Goal: Task Accomplishment & Management: Use online tool/utility

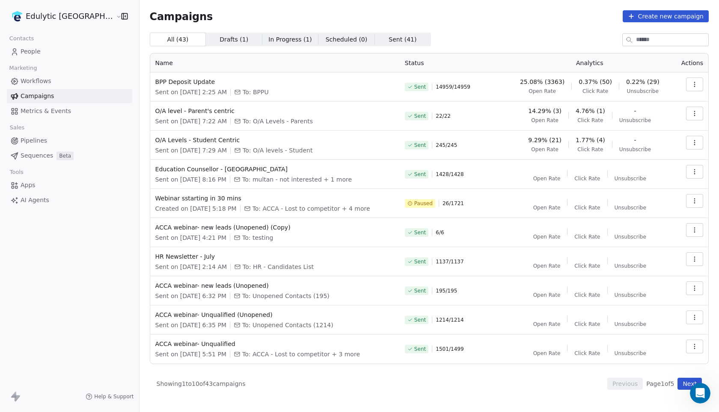
click at [49, 14] on html "Edulytic UK Contacts People Marketing Workflows Campaigns Metrics & Events Sale…" at bounding box center [359, 206] width 719 height 412
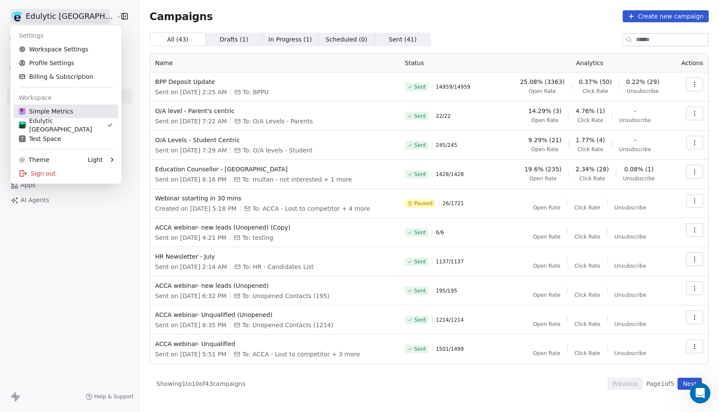
click at [49, 115] on div "Simple Metrics" at bounding box center [46, 111] width 54 height 9
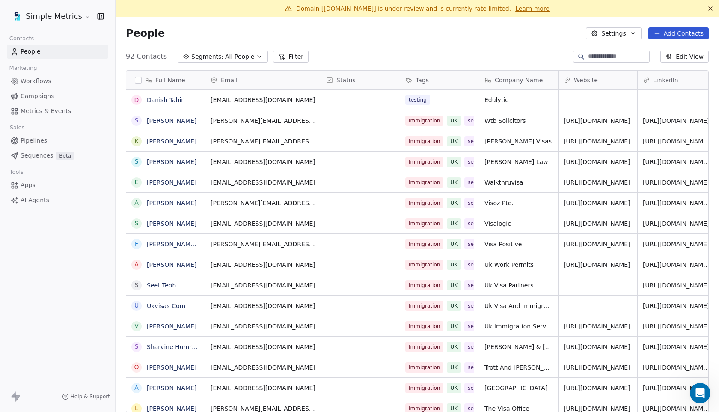
scroll to position [362, 603]
click at [484, 10] on span "Domain [[DOMAIN_NAME]] is under review and is currently rate limited." at bounding box center [403, 8] width 215 height 7
click at [471, 39] on div "People Settings Add Contacts" at bounding box center [417, 33] width 583 height 12
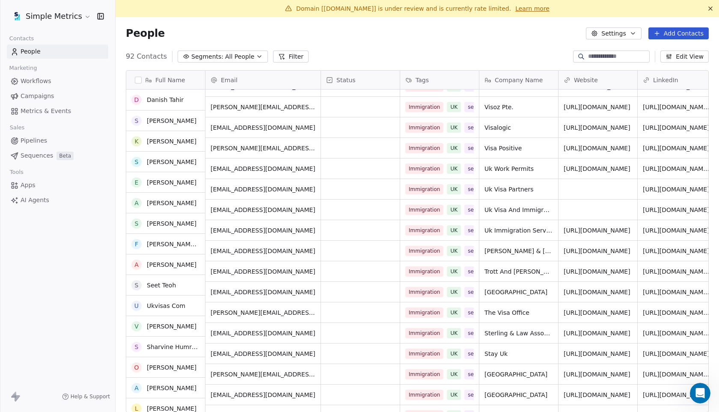
scroll to position [0, 0]
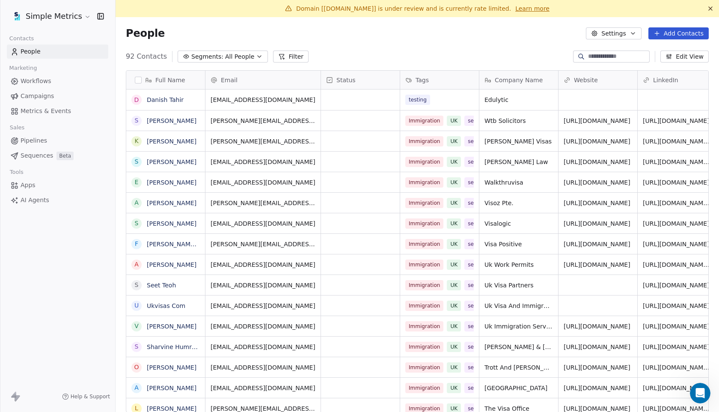
click at [30, 157] on span "Sequences" at bounding box center [37, 155] width 33 height 9
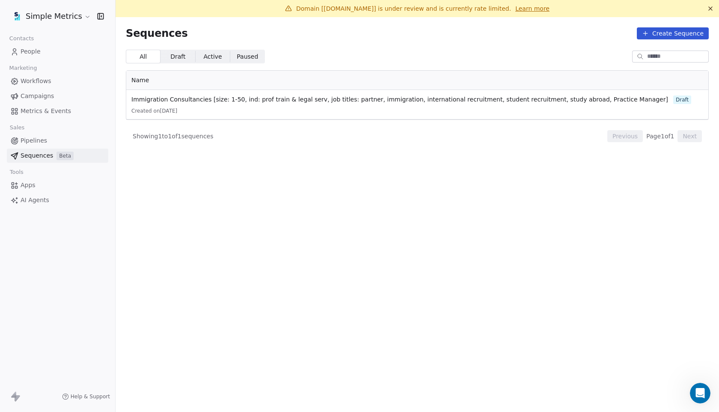
click at [45, 139] on span "Pipelines" at bounding box center [34, 140] width 27 height 9
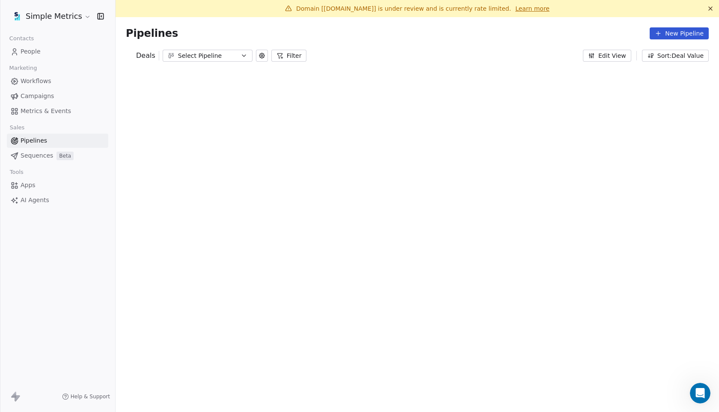
click at [47, 157] on span "Sequences" at bounding box center [37, 155] width 33 height 9
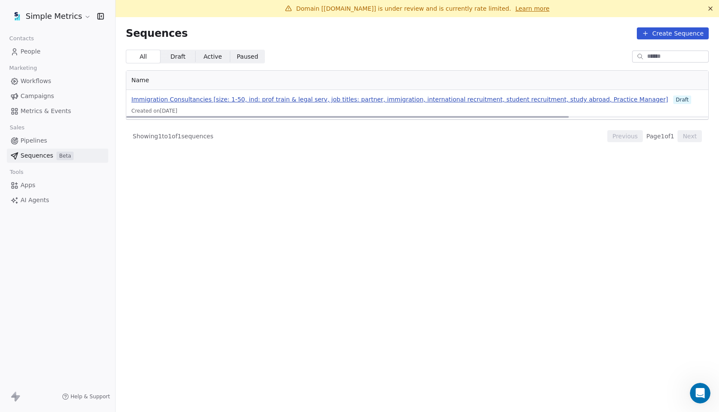
click at [576, 98] on span "Immigration Consultancies [size: 1-50, ind: prof train & legal serv, job titles…" at bounding box center [399, 99] width 537 height 7
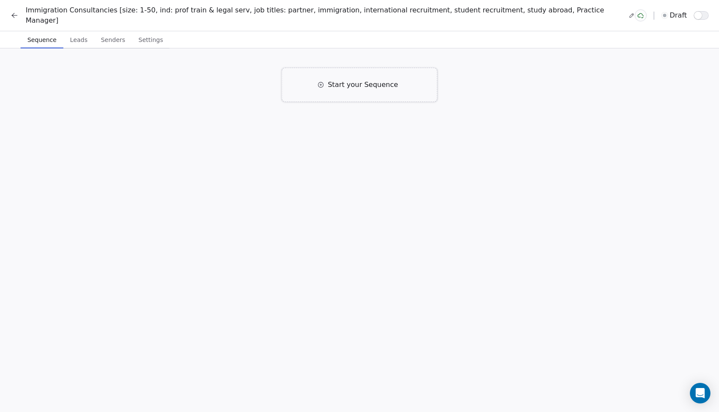
click at [361, 80] on span "Start your Sequence" at bounding box center [363, 85] width 70 height 10
click at [280, 144] on span "Click to Setup" at bounding box center [268, 147] width 42 height 7
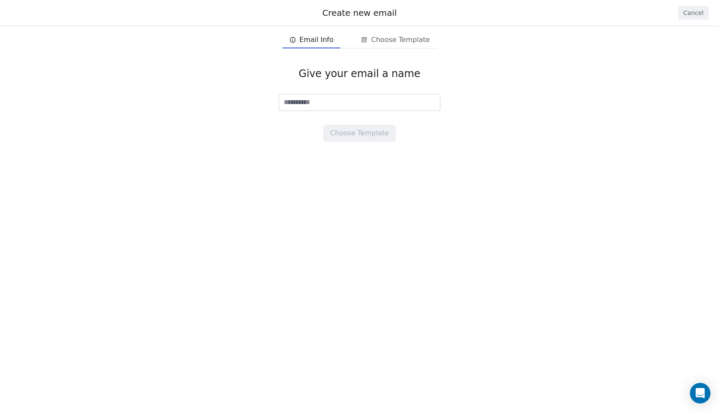
click at [281, 134] on div "Give your email a name Choose Template" at bounding box center [359, 104] width 719 height 102
click at [699, 15] on button "Cancel" at bounding box center [693, 13] width 30 height 14
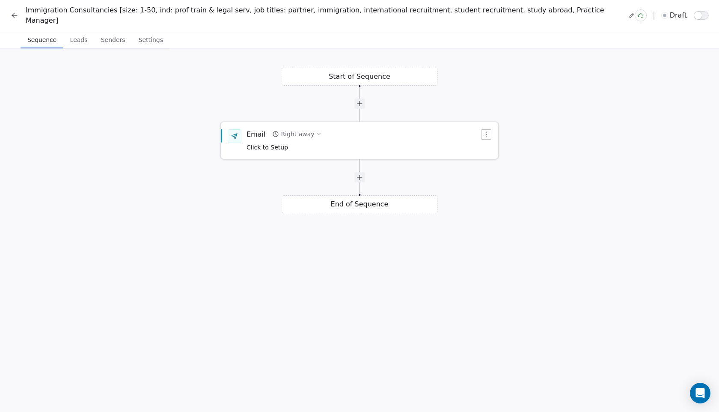
click at [279, 144] on span "Click to Setup" at bounding box center [268, 147] width 42 height 7
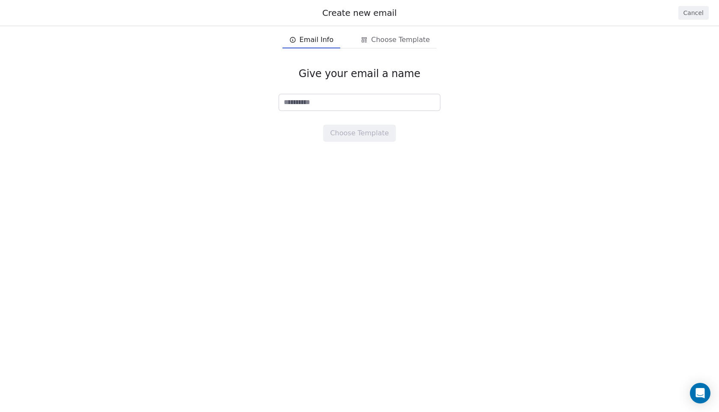
click at [690, 7] on button "Cancel" at bounding box center [693, 13] width 30 height 14
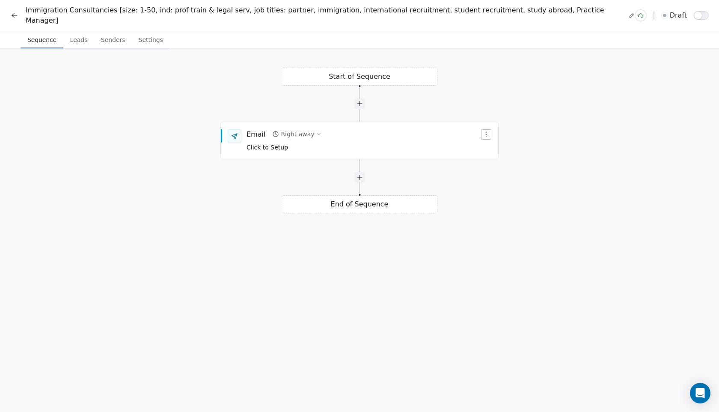
click at [83, 38] on button "Leads Leads" at bounding box center [78, 39] width 31 height 17
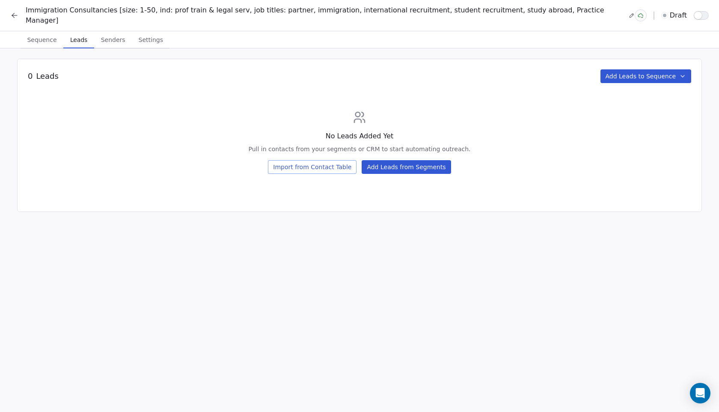
click at [107, 37] on span "Senders" at bounding box center [113, 40] width 31 height 12
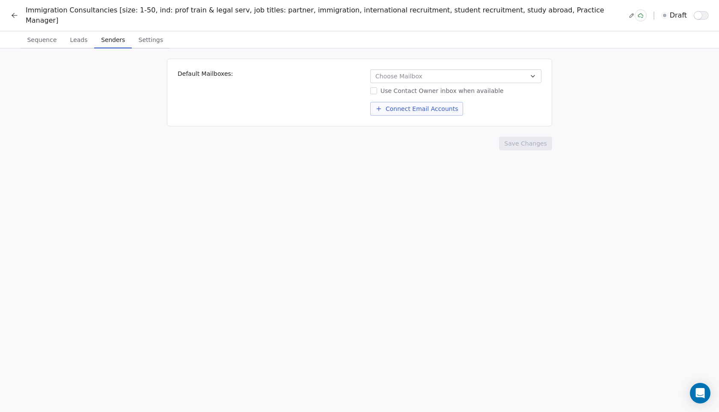
click at [415, 72] on span "Choose Mailbox" at bounding box center [398, 76] width 47 height 9
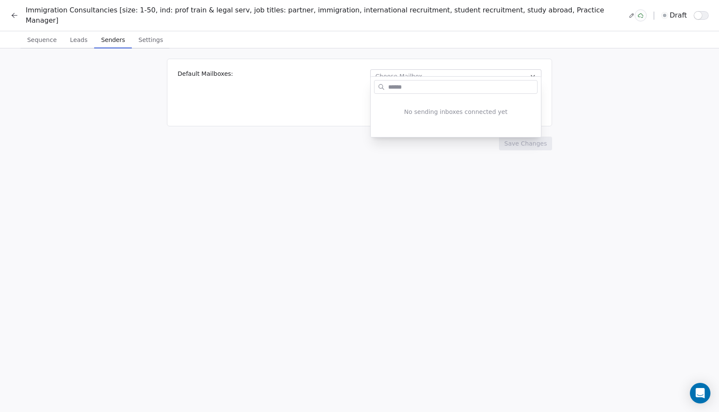
click at [319, 146] on html "Immigration Consultancies [size: 1-50, ind: prof train & legal serv, job titles…" at bounding box center [359, 210] width 719 height 420
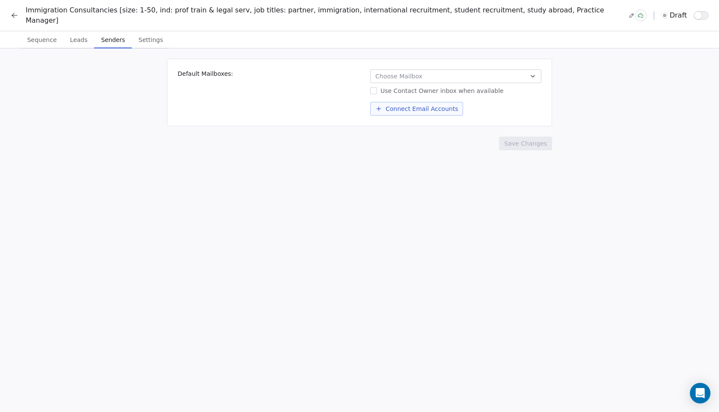
click at [301, 193] on div "Default Mailboxes: Choose Mailbox Use Contact Owner inbox when available Connec…" at bounding box center [359, 234] width 719 height 372
click at [151, 36] on span "Settings" at bounding box center [150, 40] width 31 height 12
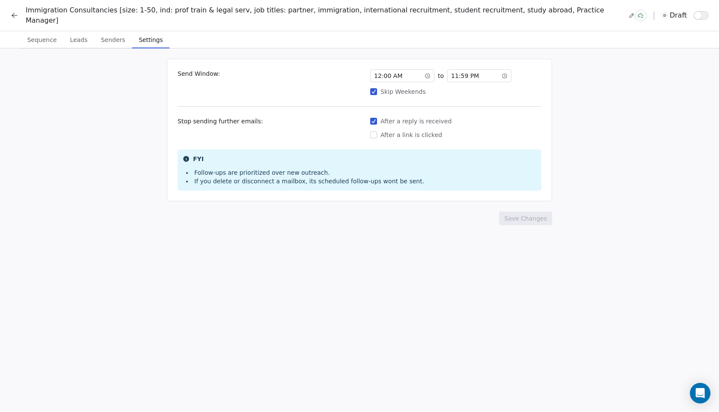
click at [375, 131] on button "After a link is clicked" at bounding box center [373, 135] width 7 height 9
click at [536, 211] on button "Save Changes" at bounding box center [525, 218] width 53 height 14
click at [409, 69] on div "12 : 00 AM" at bounding box center [402, 75] width 64 height 13
click at [382, 111] on div "07" at bounding box center [381, 111] width 18 height 10
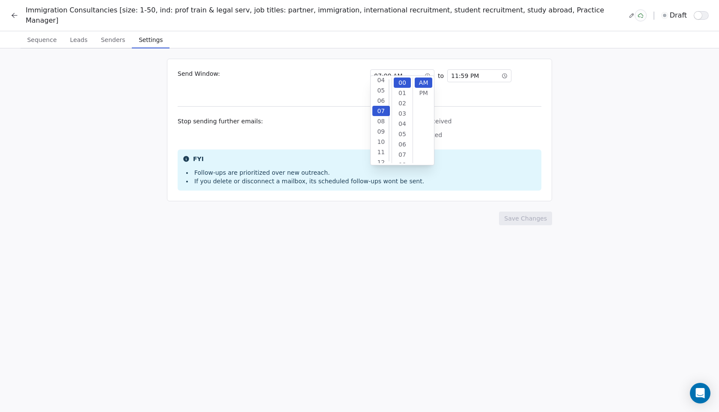
scroll to position [62, 0]
click at [469, 93] on div "Send Window: 07 : 00 AM to 11 : 59 PM Skip Weekends Stop sending further emails…" at bounding box center [359, 130] width 385 height 143
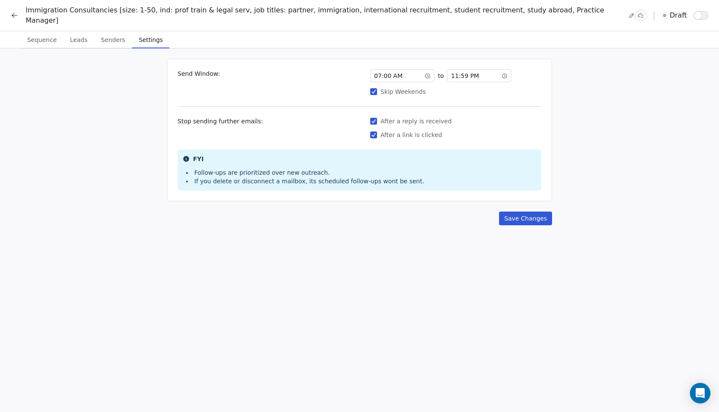
click at [485, 69] on div "11 : 59 PM" at bounding box center [479, 75] width 64 height 13
click at [459, 115] on div "06" at bounding box center [458, 116] width 18 height 10
click at [481, 83] on div "00" at bounding box center [479, 82] width 18 height 10
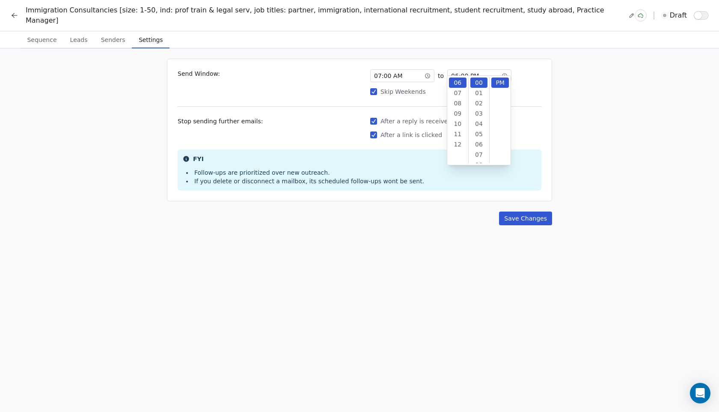
click at [519, 107] on div "Send Window: 07 : 00 AM to 06 : 00 PM Skip Weekends Stop sending further emails…" at bounding box center [359, 130] width 385 height 143
click at [531, 213] on button "Save Changes" at bounding box center [525, 218] width 53 height 14
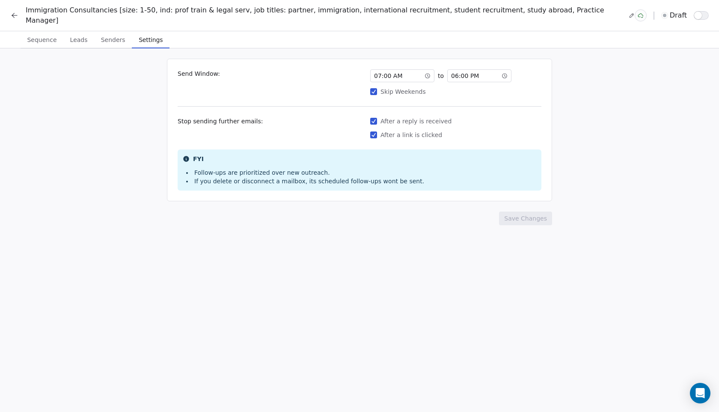
click at [54, 36] on span "Sequence" at bounding box center [42, 40] width 36 height 12
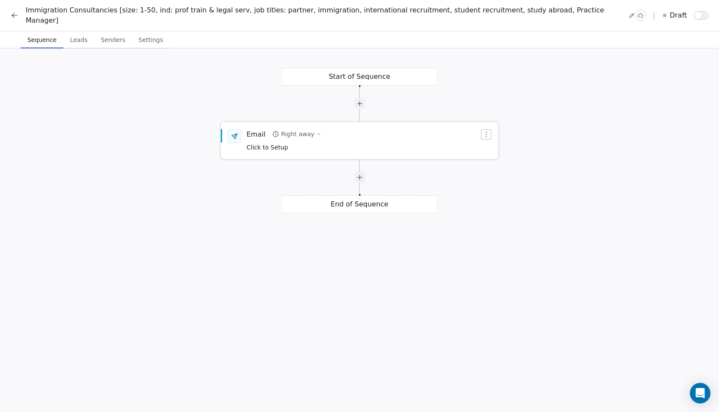
click at [270, 144] on span "Click to Setup" at bounding box center [268, 147] width 42 height 7
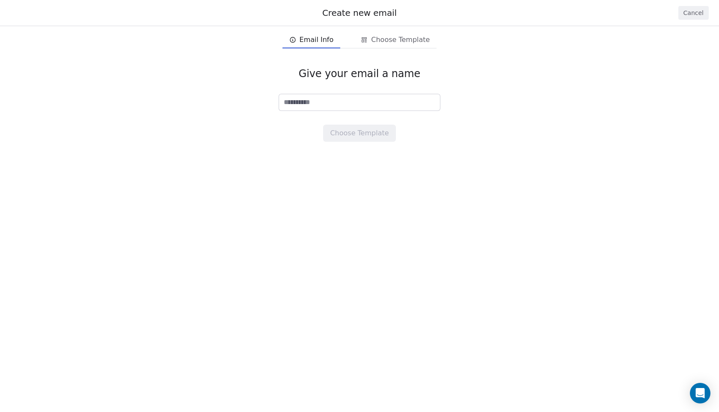
click at [330, 101] on input at bounding box center [359, 102] width 161 height 16
type input "**********"
click at [342, 140] on button "Choose Template" at bounding box center [359, 133] width 72 height 17
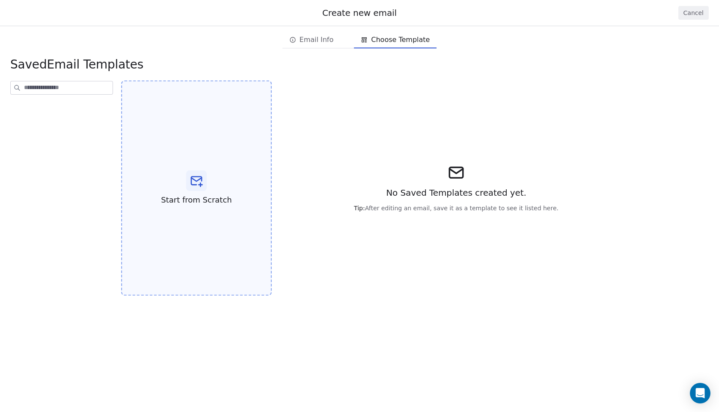
click at [197, 177] on icon at bounding box center [196, 181] width 10 height 8
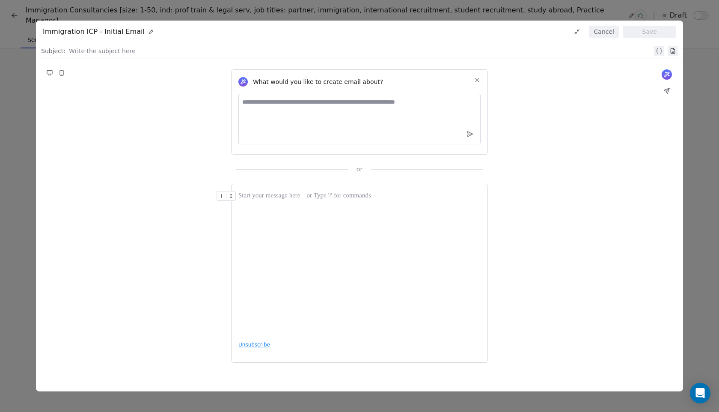
click at [475, 80] on icon at bounding box center [477, 80] width 7 height 7
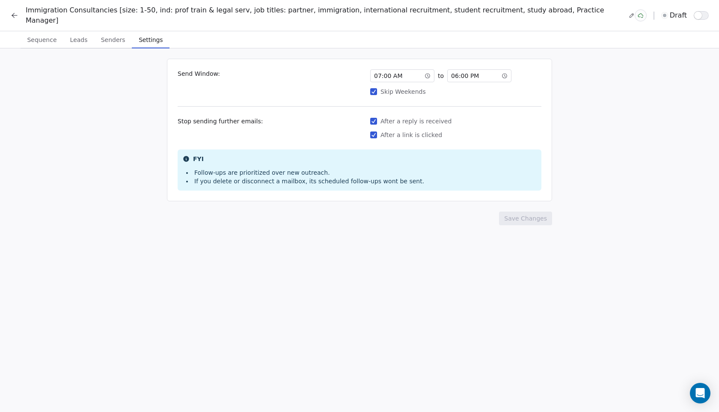
click at [50, 36] on span "Sequence" at bounding box center [42, 40] width 36 height 12
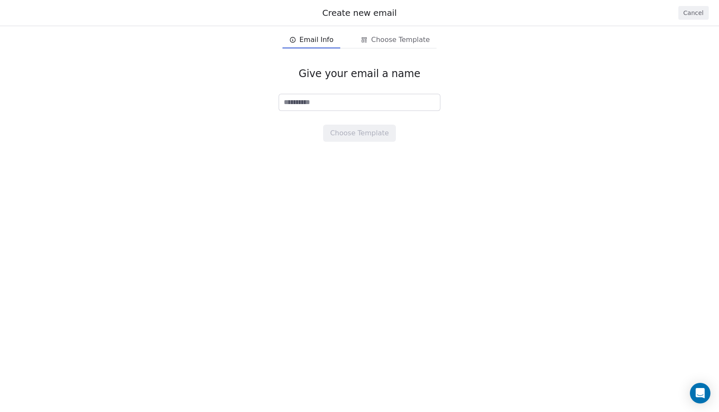
click at [312, 103] on input at bounding box center [359, 102] width 161 height 16
type input "**********"
click at [335, 134] on button "Choose Template" at bounding box center [359, 133] width 72 height 17
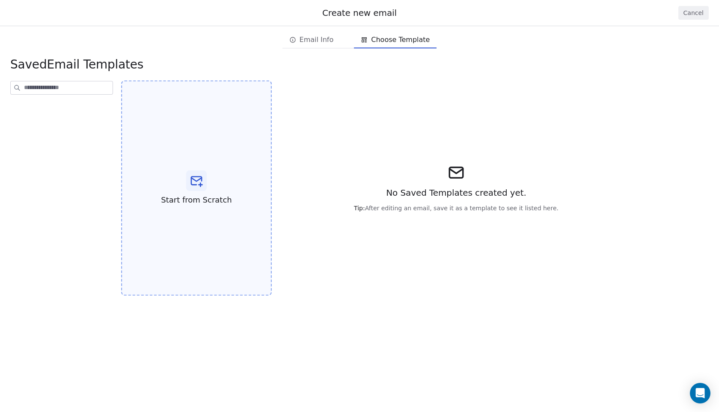
click at [184, 185] on div "Start from Scratch" at bounding box center [196, 187] width 151 height 215
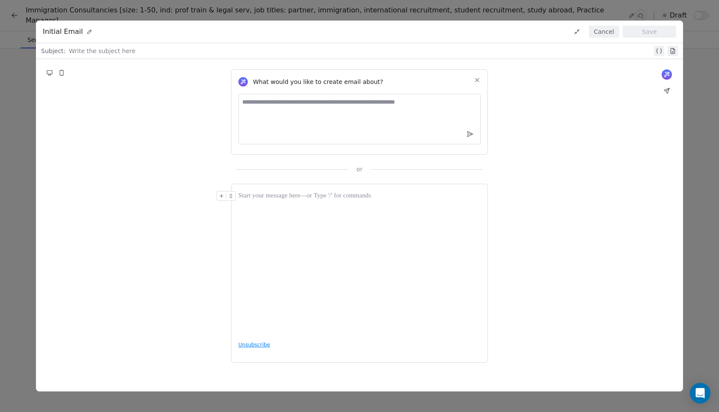
click at [259, 192] on div at bounding box center [359, 196] width 242 height 10
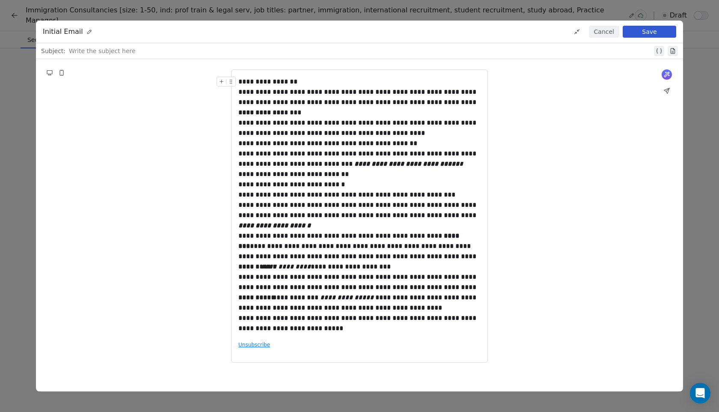
click at [300, 84] on div "**********" at bounding box center [359, 82] width 242 height 10
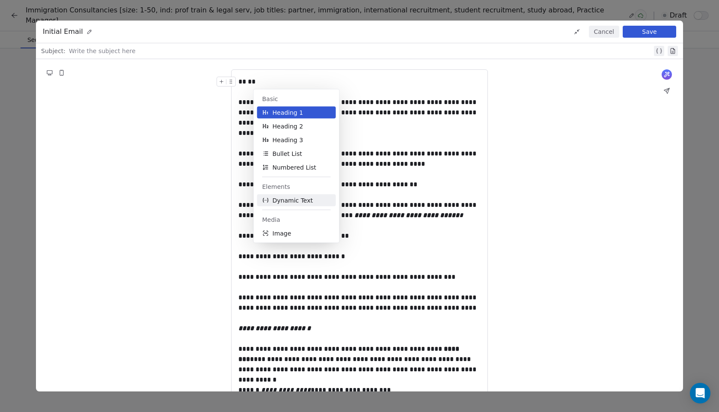
click at [300, 198] on span "Dynamic Text" at bounding box center [293, 200] width 41 height 9
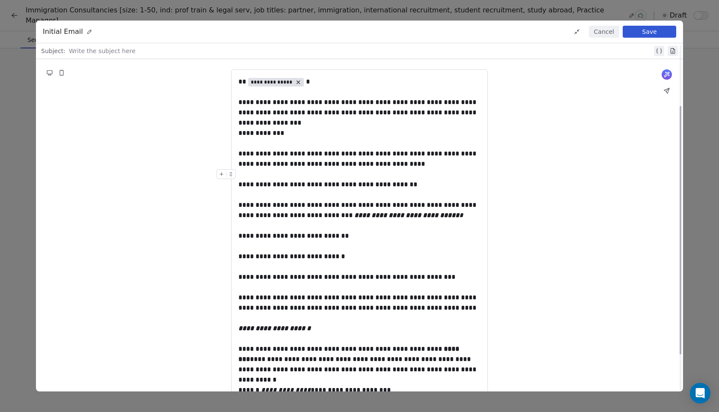
scroll to position [135, 0]
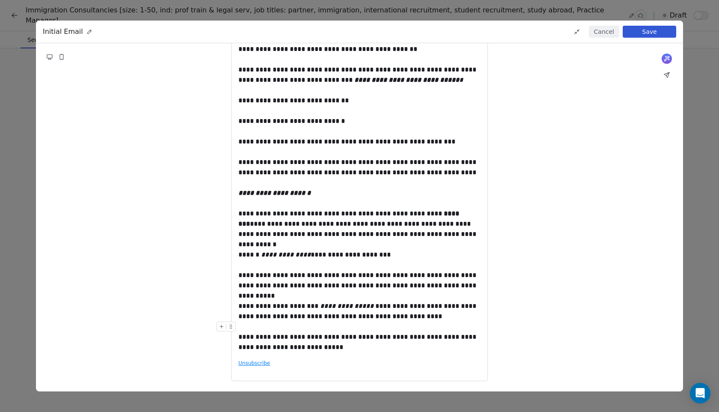
click at [322, 345] on div "**********" at bounding box center [359, 336] width 242 height 31
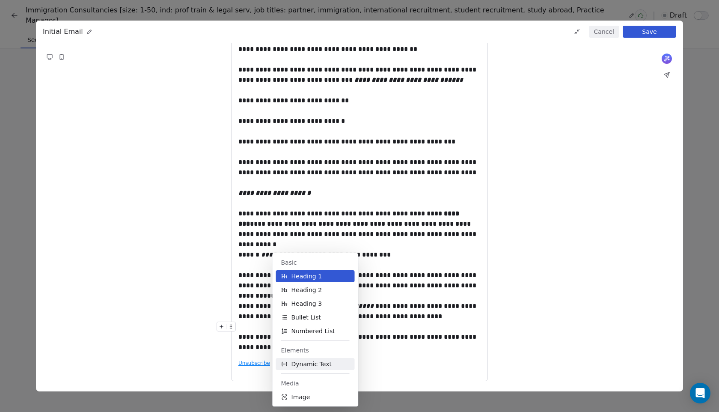
click at [314, 363] on span "Dynamic Text" at bounding box center [311, 364] width 41 height 9
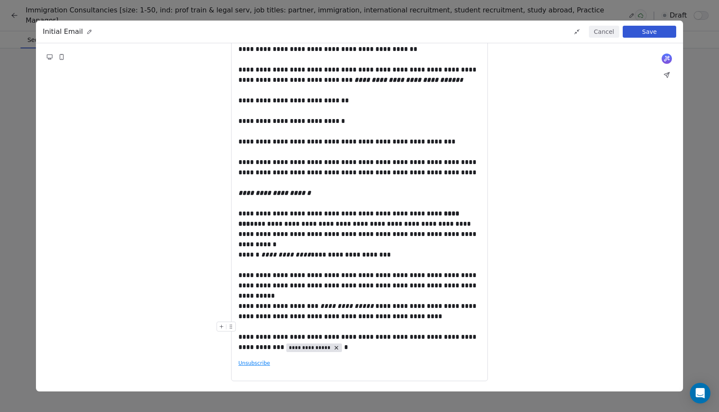
click at [339, 351] on div "**********" at bounding box center [359, 336] width 242 height 31
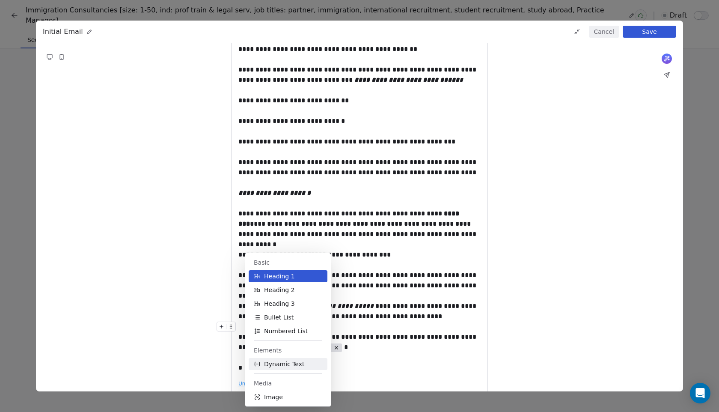
click at [289, 369] on button "Dynamic Text" at bounding box center [288, 364] width 79 height 12
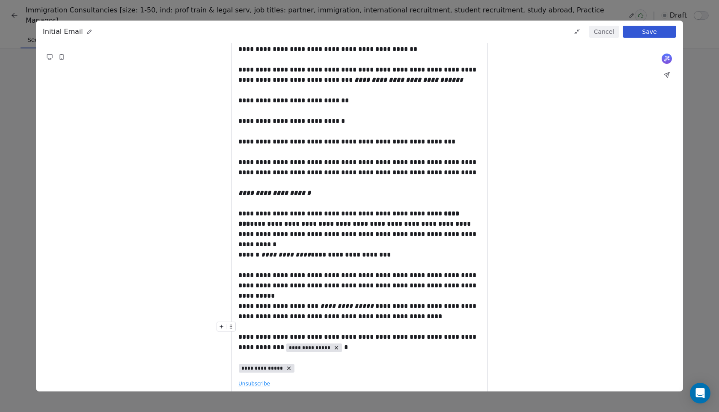
click at [259, 371] on span "**********" at bounding box center [262, 368] width 42 height 7
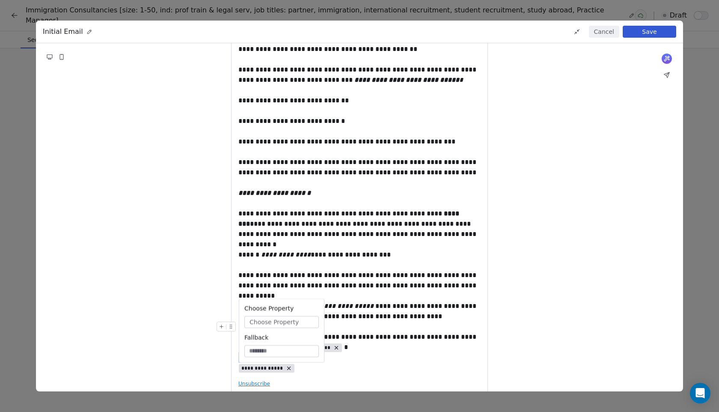
click at [284, 318] on span "Choose Property" at bounding box center [274, 322] width 49 height 9
click at [291, 368] on div "Sender Properties" at bounding box center [289, 368] width 82 height 14
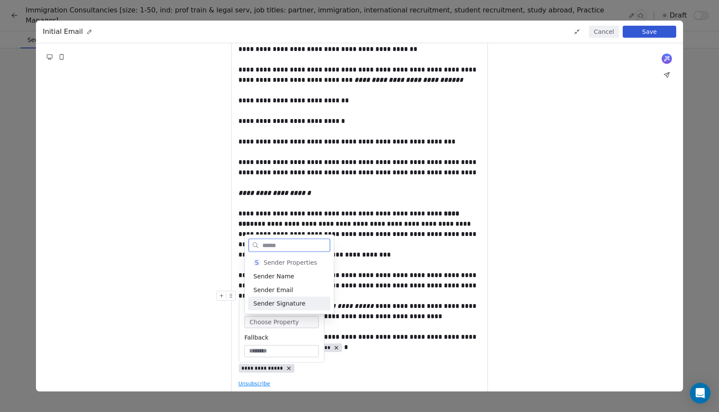
click at [293, 306] on div "Sender Signature" at bounding box center [289, 304] width 82 height 14
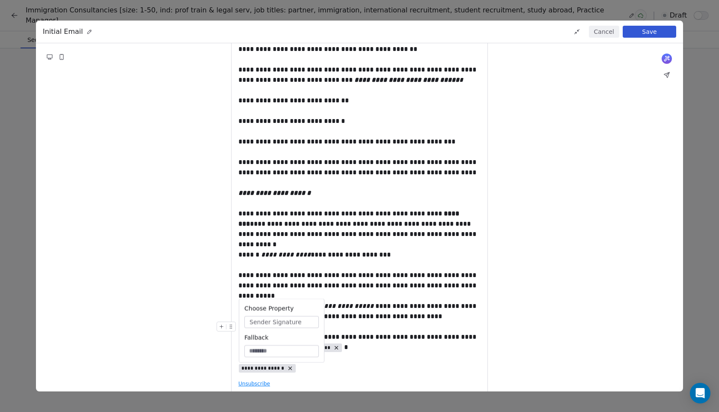
click at [319, 371] on div "**********" at bounding box center [359, 346] width 242 height 51
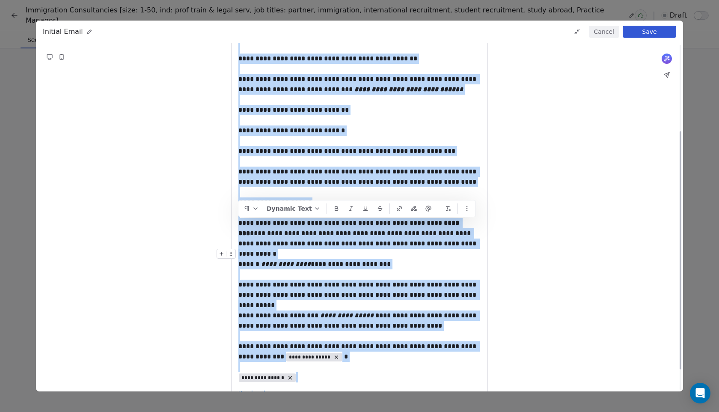
scroll to position [156, 0]
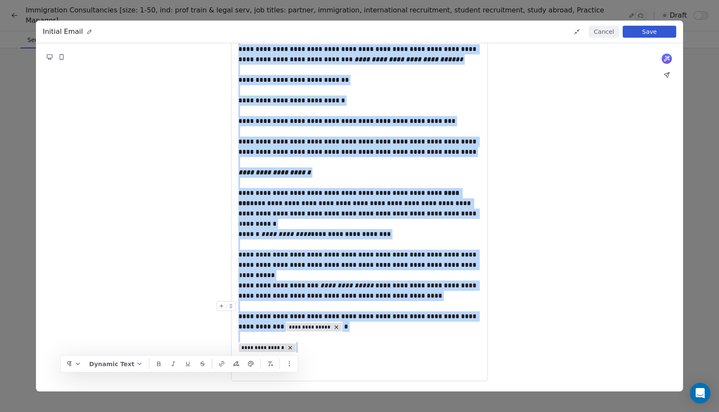
drag, startPoint x: 240, startPoint y: 81, endPoint x: 354, endPoint y: 357, distance: 297.8
click at [354, 357] on div "**********" at bounding box center [359, 147] width 257 height 467
click at [290, 365] on icon "button" at bounding box center [289, 363] width 7 height 7
click at [81, 365] on icon "button" at bounding box center [77, 363] width 7 height 7
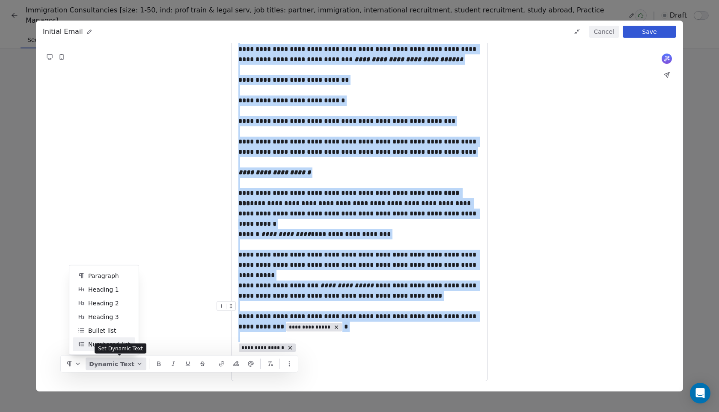
click at [142, 366] on icon "button" at bounding box center [139, 363] width 7 height 7
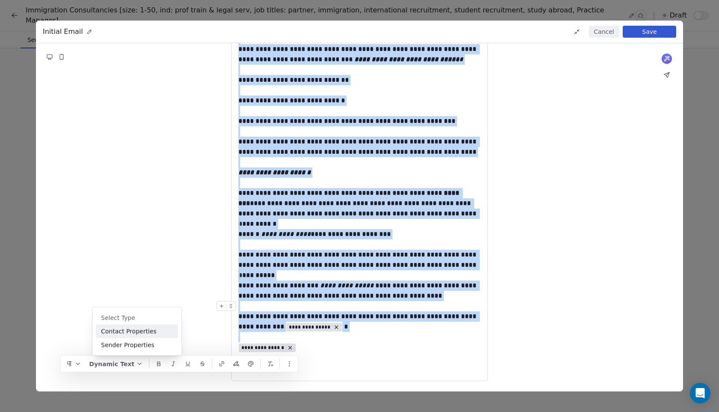
click at [344, 334] on div "**********" at bounding box center [359, 326] width 242 height 51
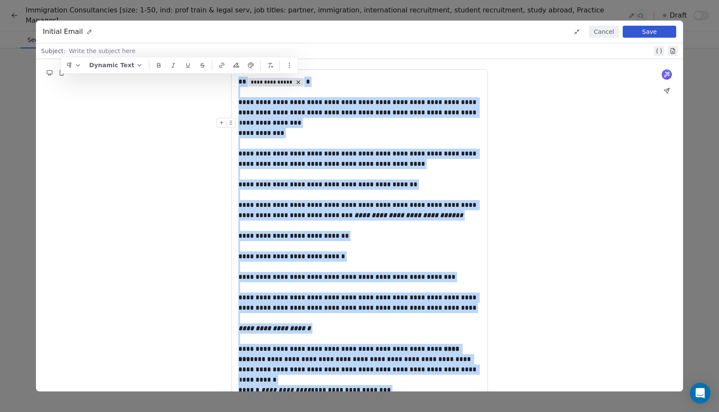
click at [323, 121] on div "**********" at bounding box center [359, 128] width 242 height 21
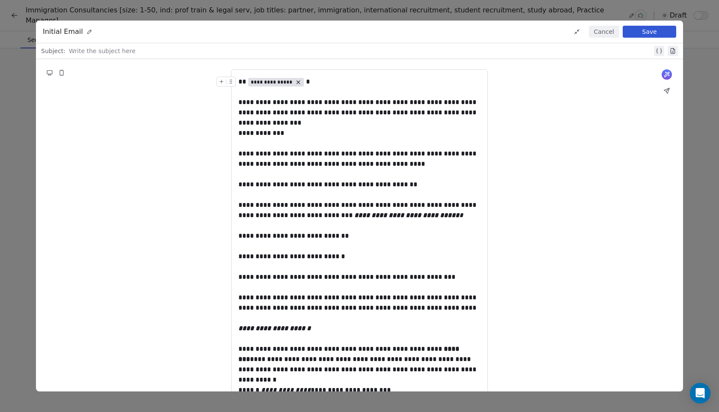
click at [662, 30] on button "Save" at bounding box center [649, 32] width 53 height 12
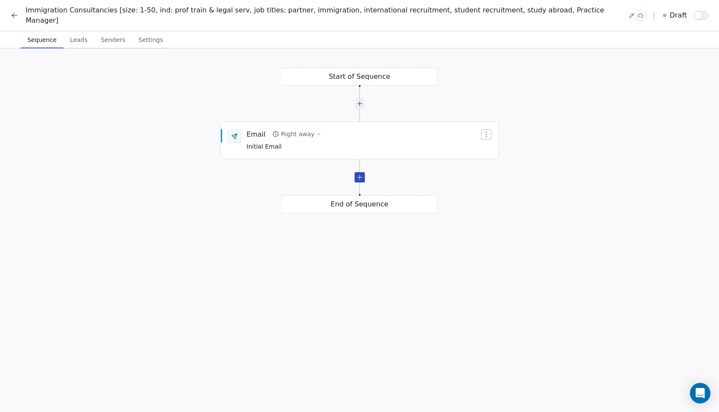
click at [360, 172] on div at bounding box center [359, 177] width 10 height 10
click at [292, 216] on div "Click to Setup" at bounding box center [288, 220] width 83 height 9
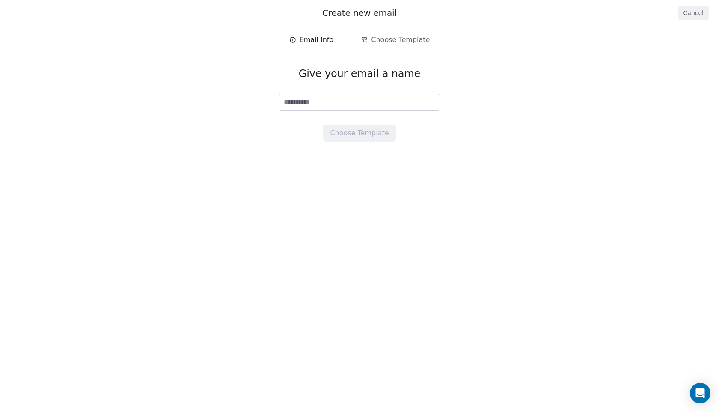
click at [688, 10] on button "Cancel" at bounding box center [693, 13] width 30 height 14
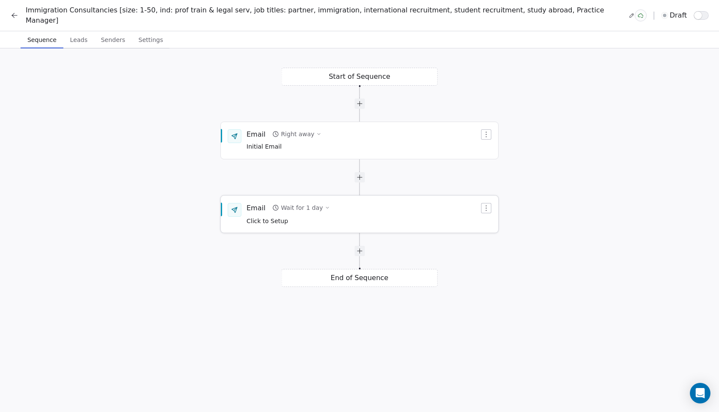
click at [483, 205] on icon "button" at bounding box center [486, 208] width 7 height 7
click at [362, 172] on div at bounding box center [359, 177] width 10 height 10
click at [300, 203] on div "Wait for 1 day" at bounding box center [302, 207] width 42 height 9
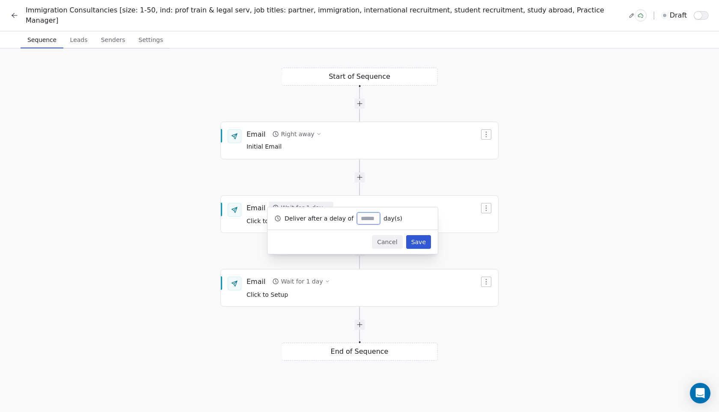
click at [366, 219] on input "*" at bounding box center [368, 218] width 19 height 6
type input "*"
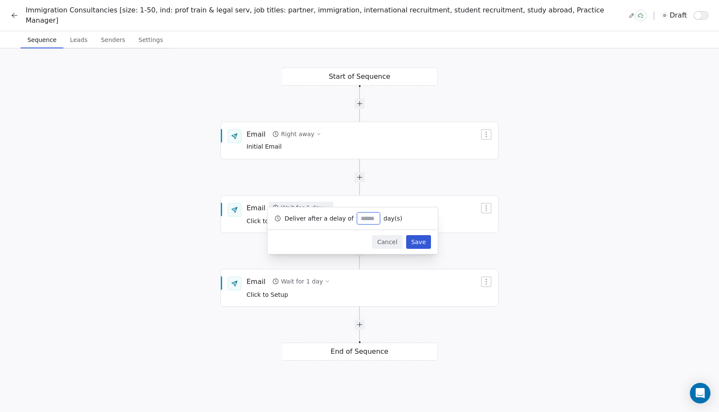
click at [421, 238] on button "Save" at bounding box center [418, 242] width 25 height 14
click at [325, 279] on icon "button" at bounding box center [327, 281] width 5 height 5
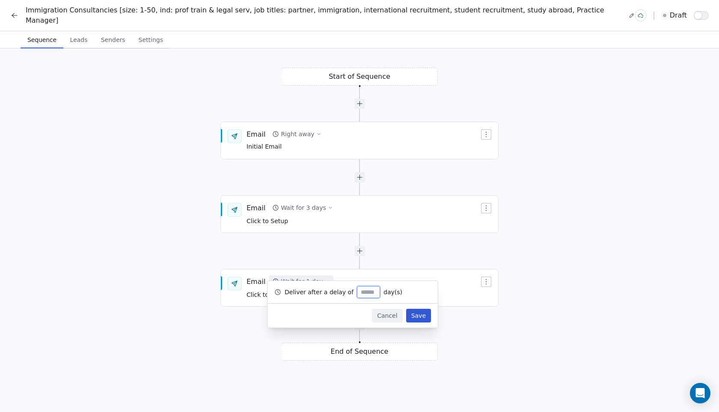
click at [366, 292] on input "*" at bounding box center [368, 292] width 19 height 6
type input "*"
click at [425, 314] on button "Save" at bounding box center [418, 316] width 25 height 14
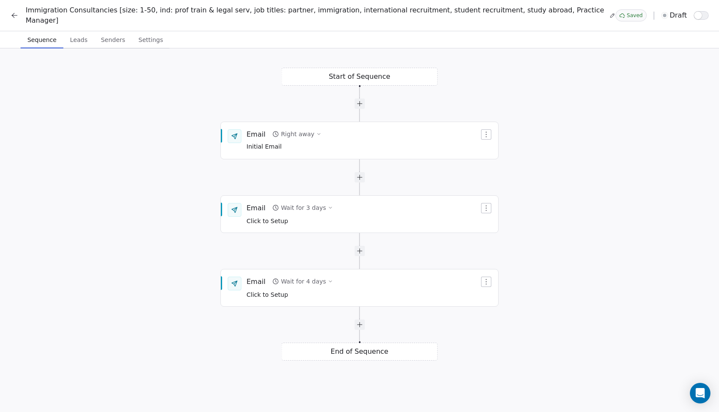
click at [585, 332] on div "Start of Sequence Email Right away Initial Email End of Sequence Email Wait for…" at bounding box center [359, 234] width 719 height 372
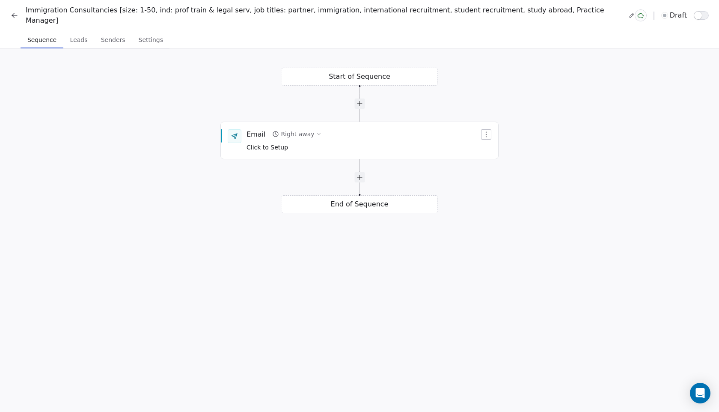
click at [13, 15] on icon at bounding box center [13, 16] width 2 height 2
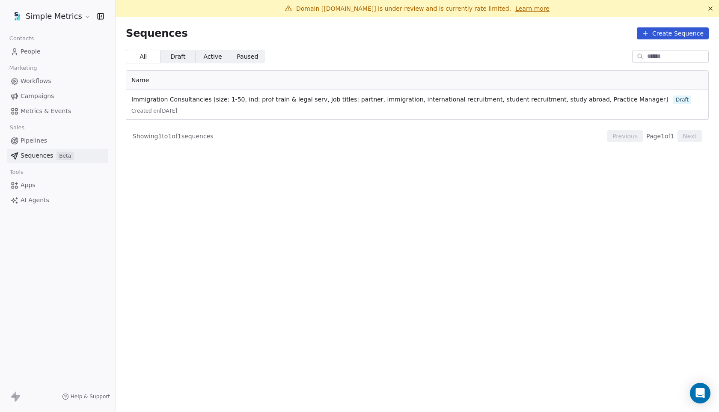
click at [42, 94] on span "Campaigns" at bounding box center [37, 96] width 33 height 9
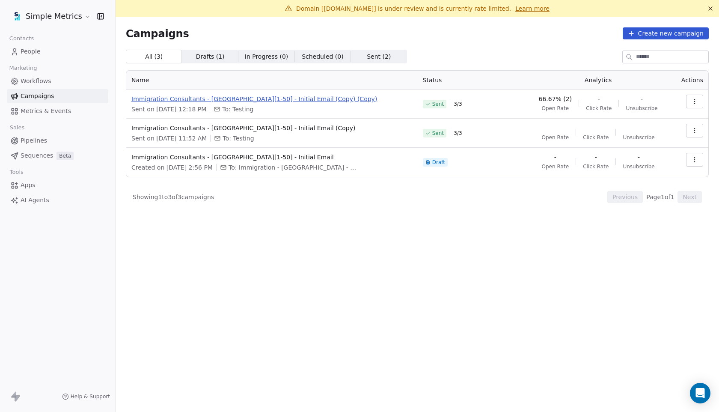
click at [186, 101] on span "Immigration Consultants - UK[1-50] - Initial Email (Copy) (Copy)" at bounding box center [271, 99] width 281 height 9
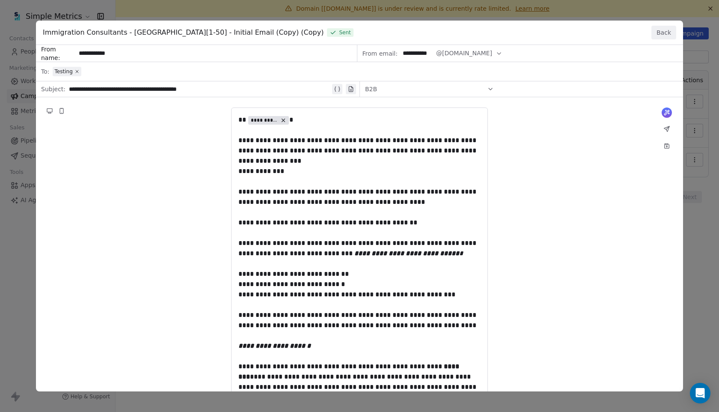
click at [240, 122] on div "**********" at bounding box center [359, 339] width 647 height 589
drag, startPoint x: 239, startPoint y: 119, endPoint x: 246, endPoint y: 136, distance: 18.0
click at [246, 136] on div "**********" at bounding box center [359, 339] width 647 height 589
click at [251, 148] on div "**********" at bounding box center [359, 339] width 647 height 589
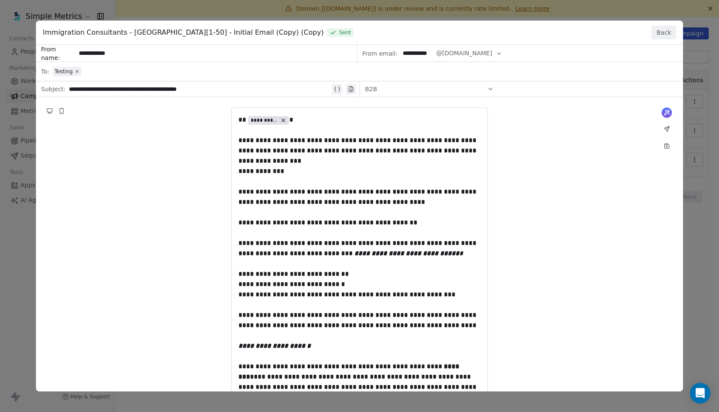
click at [670, 32] on button "Back" at bounding box center [663, 33] width 25 height 14
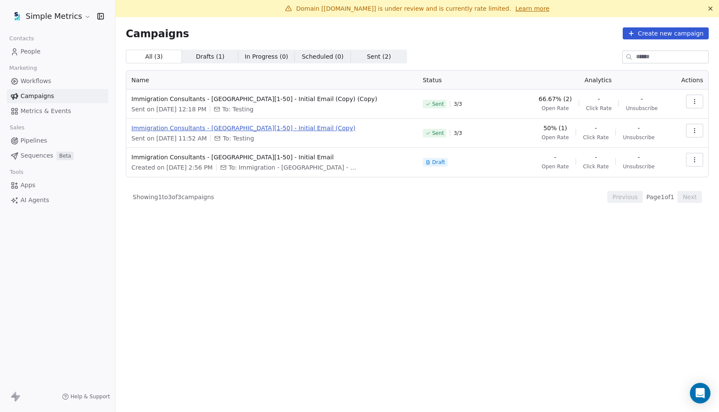
click at [229, 126] on span "Immigration Consultants - UK[1-50] - Initial Email (Copy)" at bounding box center [271, 128] width 281 height 9
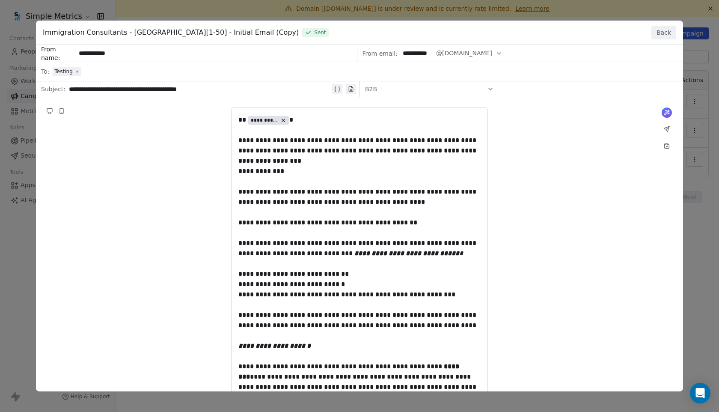
click at [294, 154] on div "**********" at bounding box center [359, 339] width 647 height 589
drag, startPoint x: 238, startPoint y: 118, endPoint x: 273, endPoint y: 176, distance: 68.0
click at [238, 118] on div "**********" at bounding box center [359, 339] width 647 height 589
drag, startPoint x: 273, startPoint y: 176, endPoint x: 271, endPoint y: 210, distance: 33.9
click at [271, 210] on div "**********" at bounding box center [359, 339] width 647 height 589
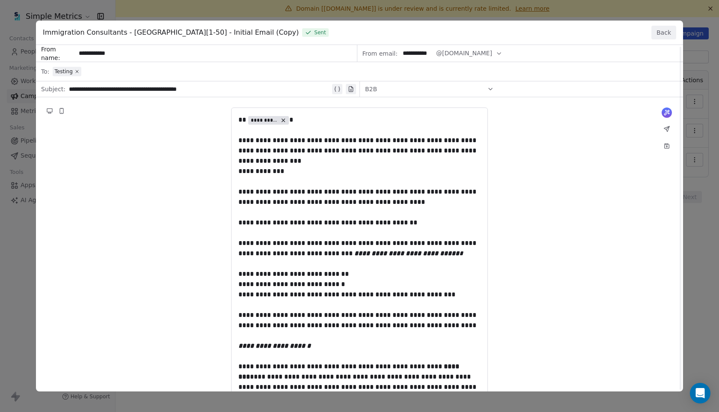
scroll to position [261, 0]
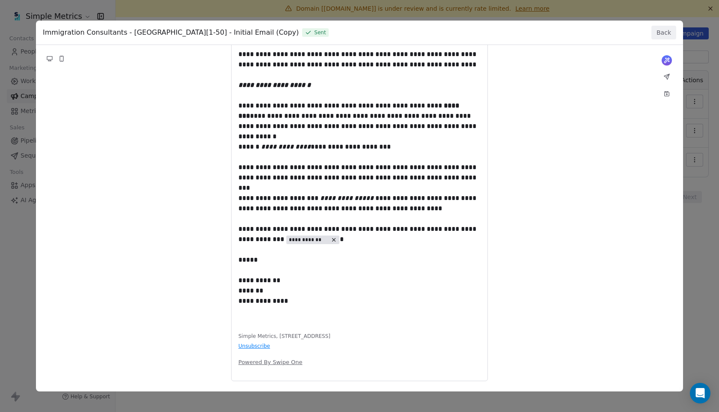
drag, startPoint x: 284, startPoint y: 303, endPoint x: 238, endPoint y: 205, distance: 108.6
click at [238, 205] on div "**********" at bounding box center [359, 78] width 647 height 589
